Goal: Obtain resource: Download file/media

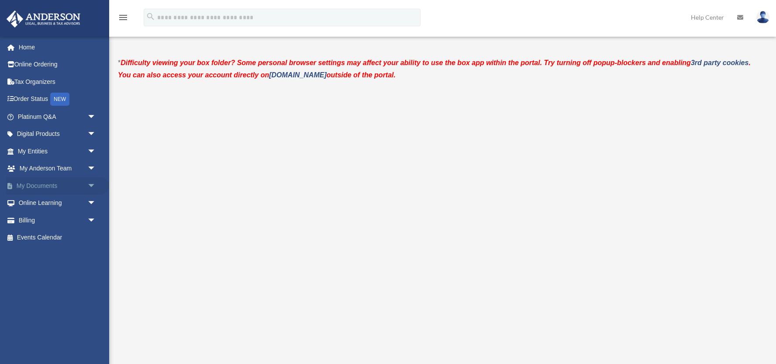
click at [40, 184] on link "My Documents arrow_drop_down" at bounding box center [57, 185] width 103 height 17
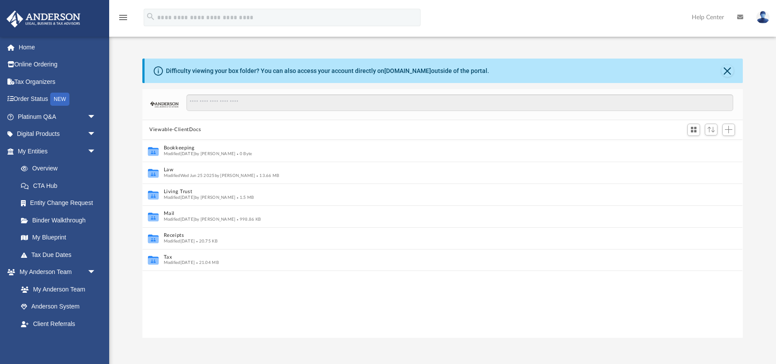
scroll to position [0, 0]
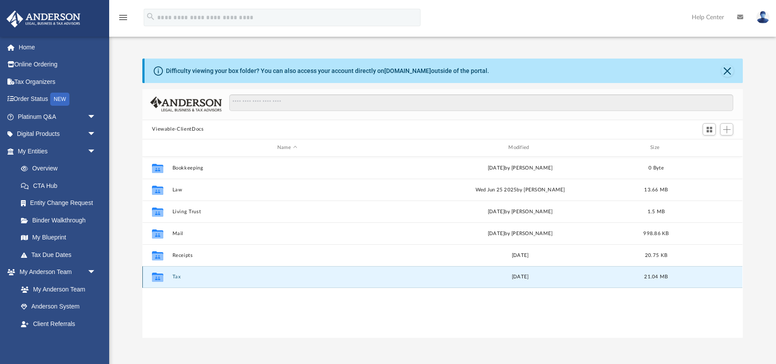
click at [176, 275] on button "Tax" at bounding box center [286, 277] width 229 height 6
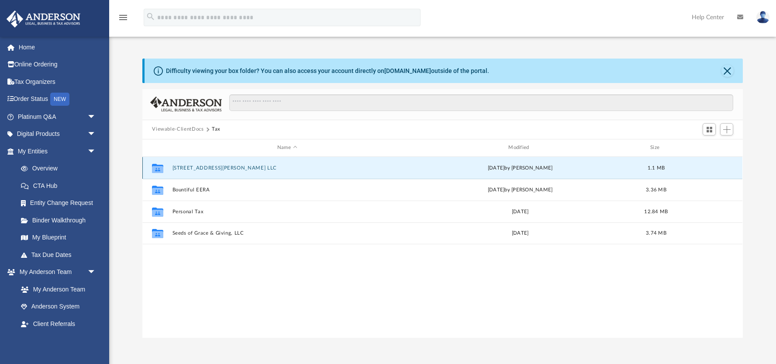
click at [203, 166] on button "[STREET_ADDRESS][PERSON_NAME] LLC" at bounding box center [286, 168] width 229 height 6
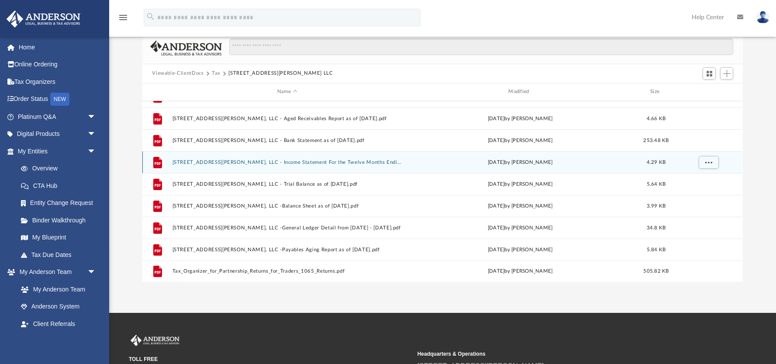
scroll to position [0, 0]
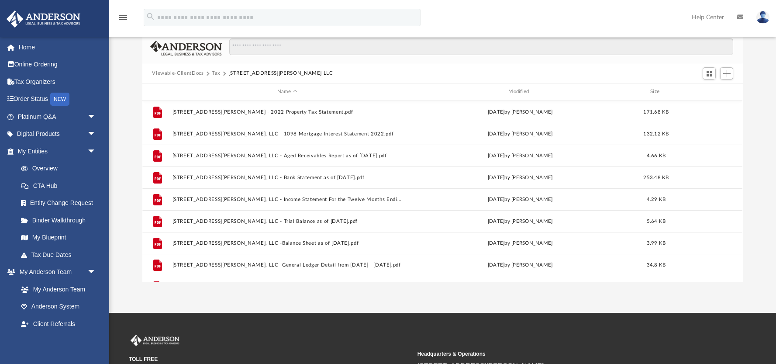
click at [217, 73] on button "Tax" at bounding box center [216, 73] width 9 height 8
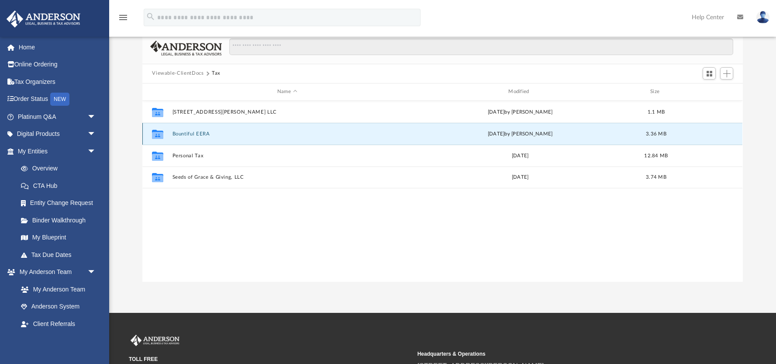
click at [202, 133] on button "Bountiful EERA" at bounding box center [286, 134] width 229 height 6
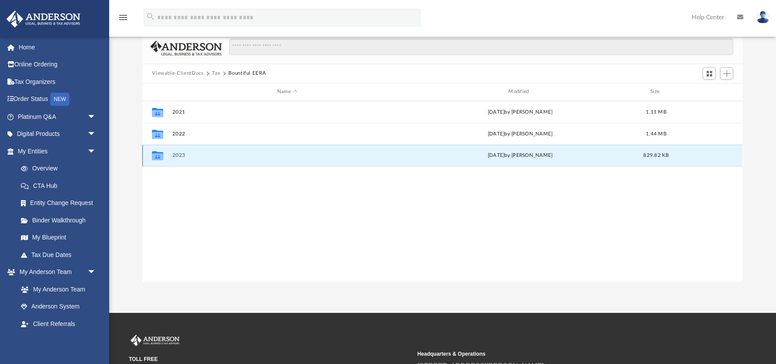
click at [179, 154] on button "2023" at bounding box center [286, 155] width 229 height 6
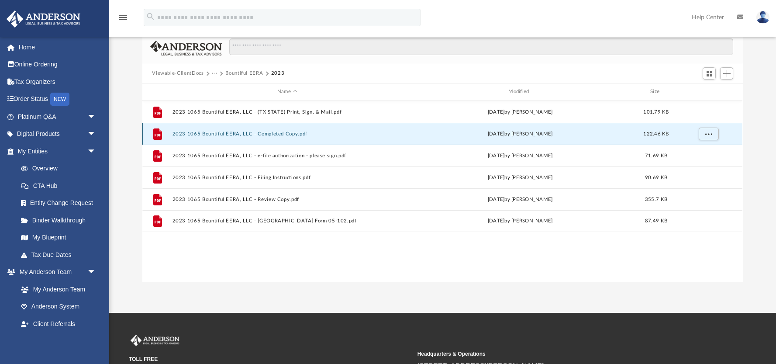
click at [211, 133] on button "2023 1065 Bountiful EERA, LLC - Completed Copy.pdf" at bounding box center [286, 134] width 229 height 6
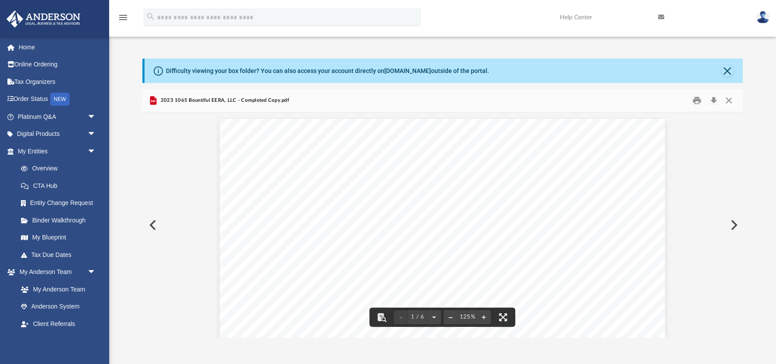
click at [154, 222] on button "Preview" at bounding box center [151, 225] width 19 height 24
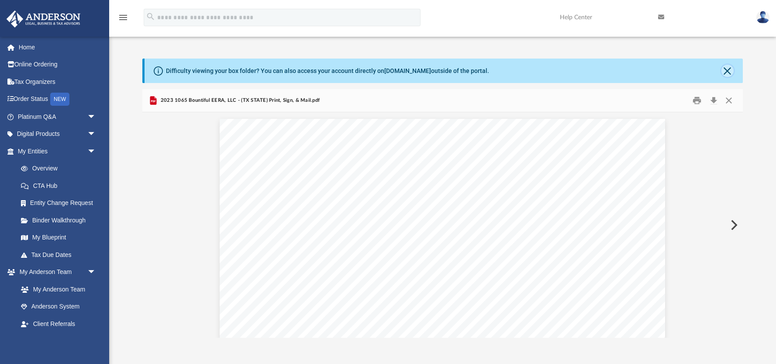
click at [725, 69] on button "Close" at bounding box center [727, 71] width 12 height 12
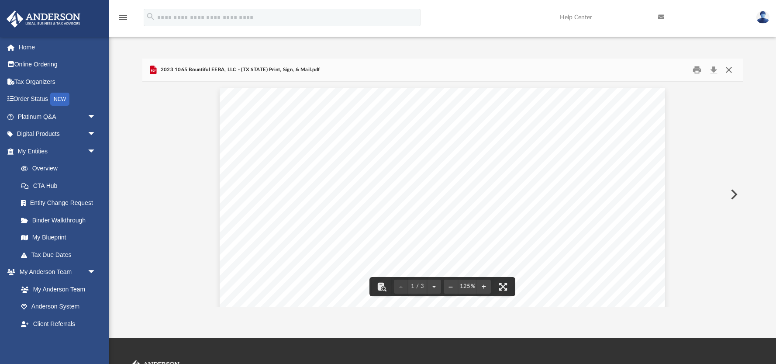
click at [730, 70] on button "Close" at bounding box center [729, 70] width 16 height 14
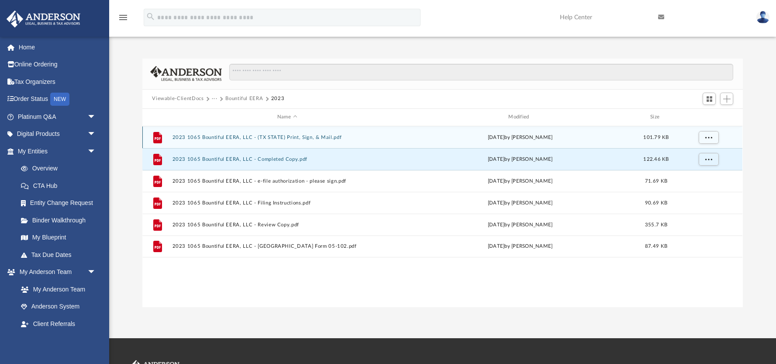
click at [212, 136] on button "2023 1065 Bountiful EERA, LLC - (TX STATE) Print, Sign, & Mail.pdf" at bounding box center [286, 137] width 229 height 6
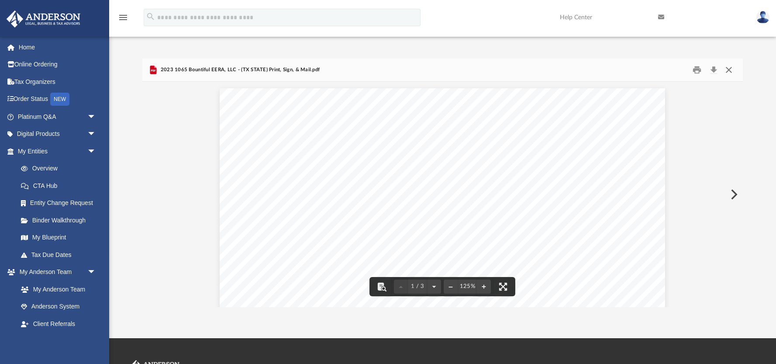
click at [729, 67] on button "Close" at bounding box center [729, 70] width 16 height 14
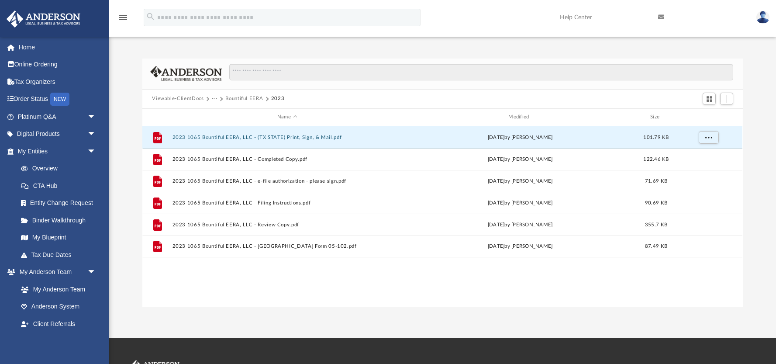
click at [244, 97] on button "Bountiful EERA" at bounding box center [244, 99] width 38 height 8
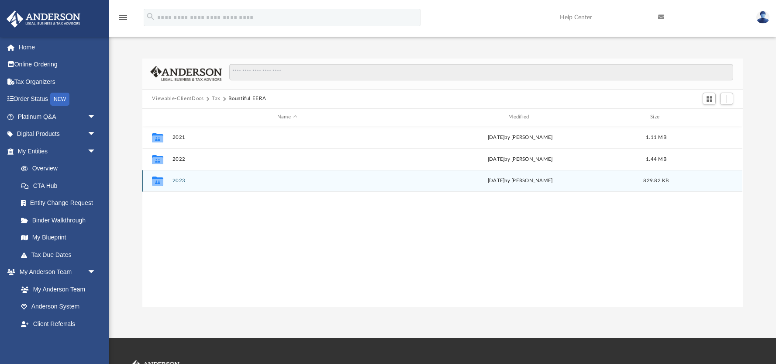
click at [179, 180] on button "2023" at bounding box center [286, 181] width 229 height 6
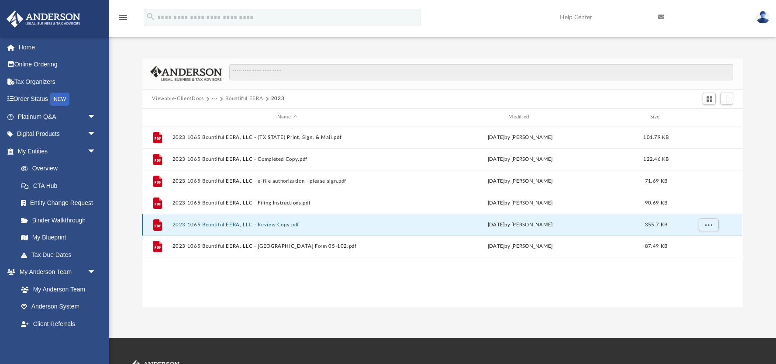
click at [218, 224] on button "2023 1065 Bountiful EERA, LLC - Review Copy.pdf" at bounding box center [286, 225] width 229 height 6
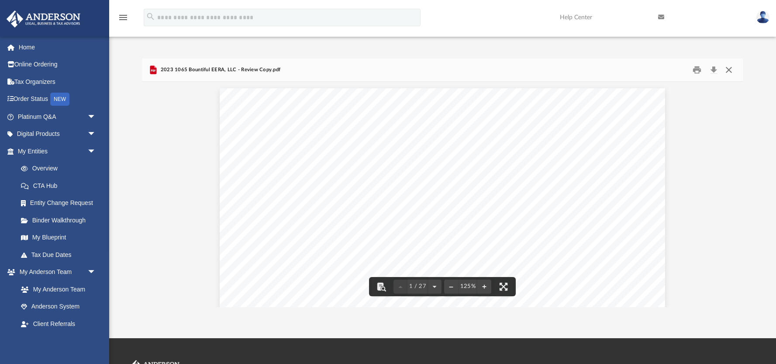
click at [730, 69] on button "Close" at bounding box center [729, 70] width 16 height 14
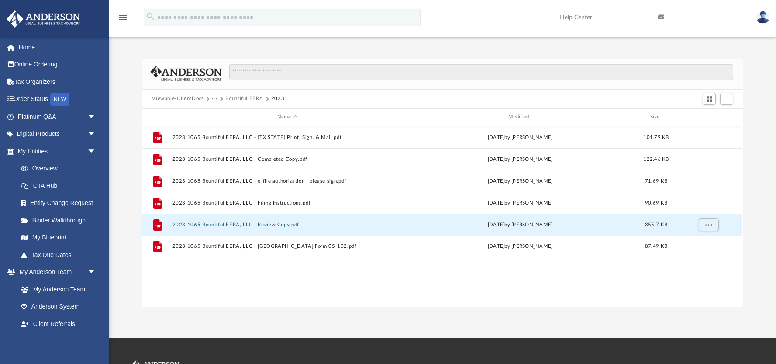
click at [194, 99] on button "Viewable-ClientDocs" at bounding box center [178, 99] width 52 height 8
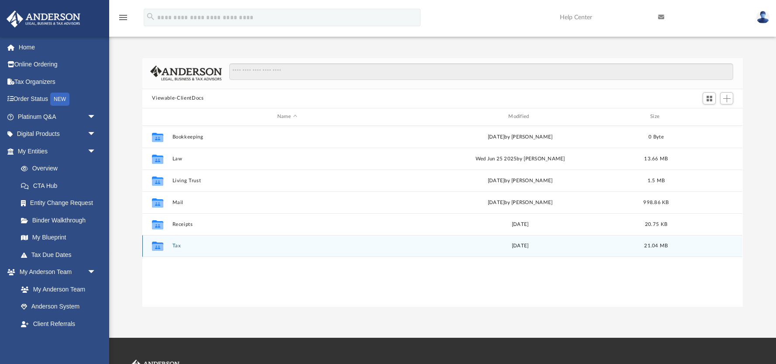
click at [176, 245] on button "Tax" at bounding box center [286, 246] width 229 height 6
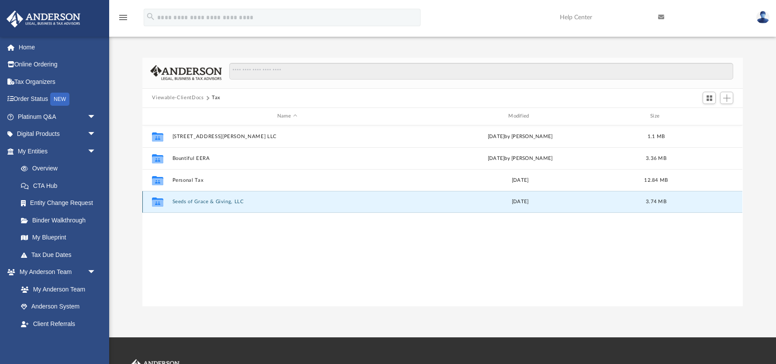
click at [204, 201] on button "Seeds of Grace & Giving, LLC" at bounding box center [286, 202] width 229 height 6
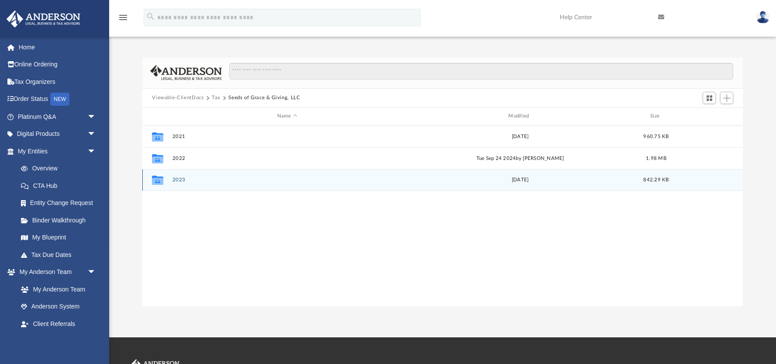
click at [177, 178] on button "2023" at bounding box center [286, 180] width 229 height 6
